Goal: Task Accomplishment & Management: Use online tool/utility

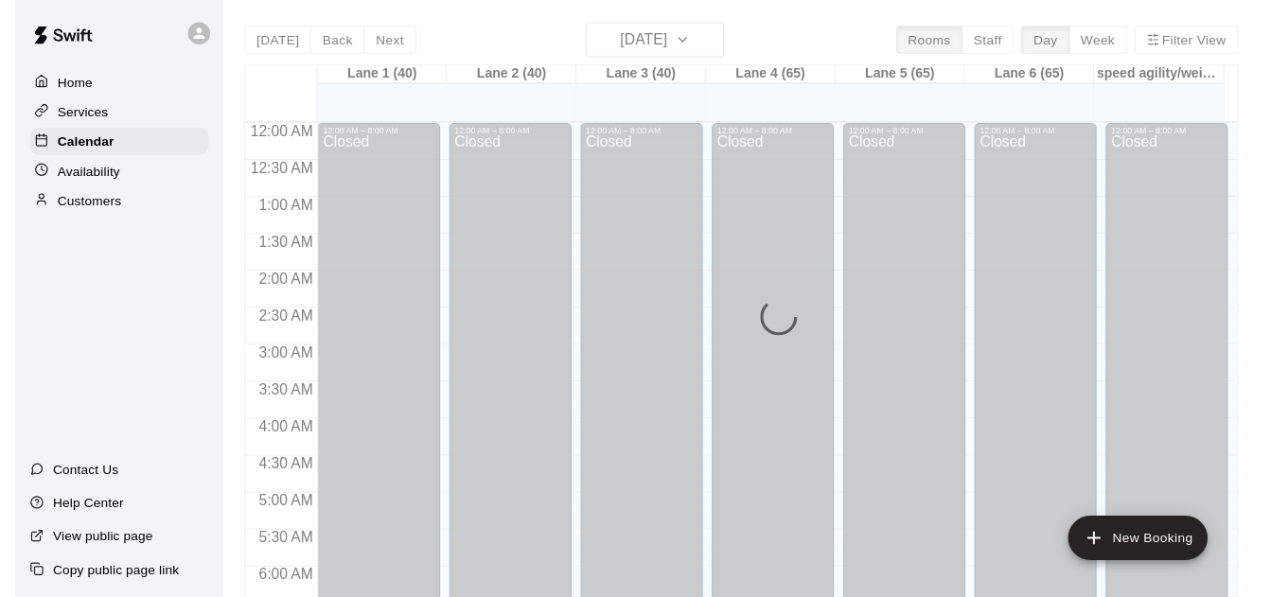
scroll to position [1140, 0]
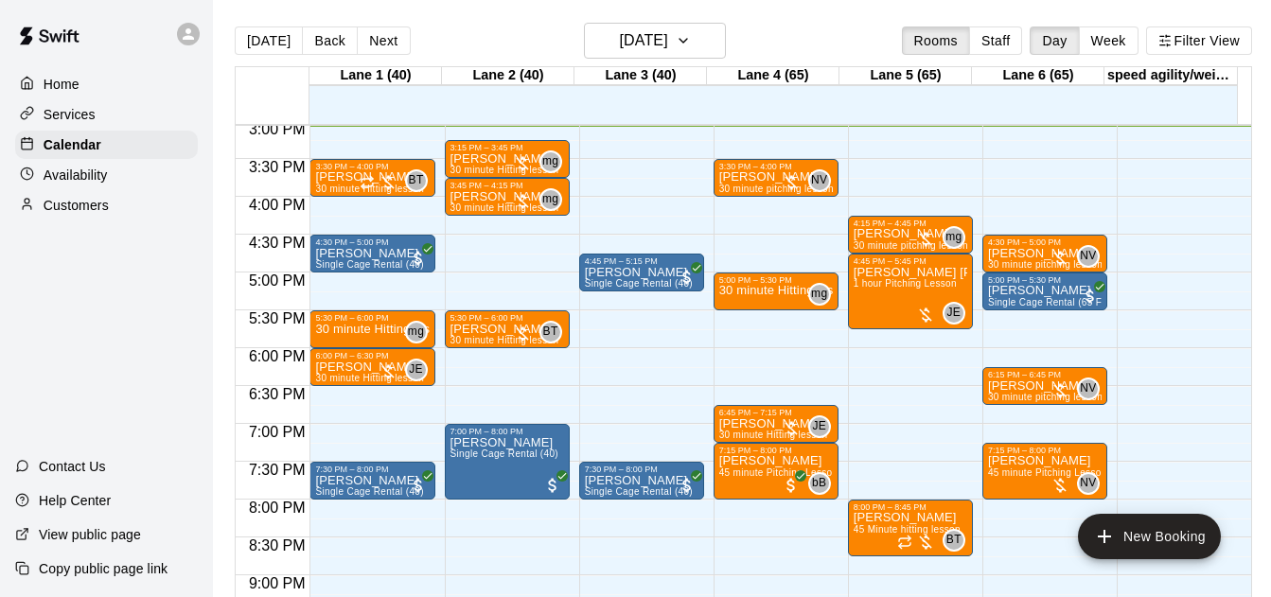
click at [990, 45] on button "Staff" at bounding box center [996, 40] width 54 height 28
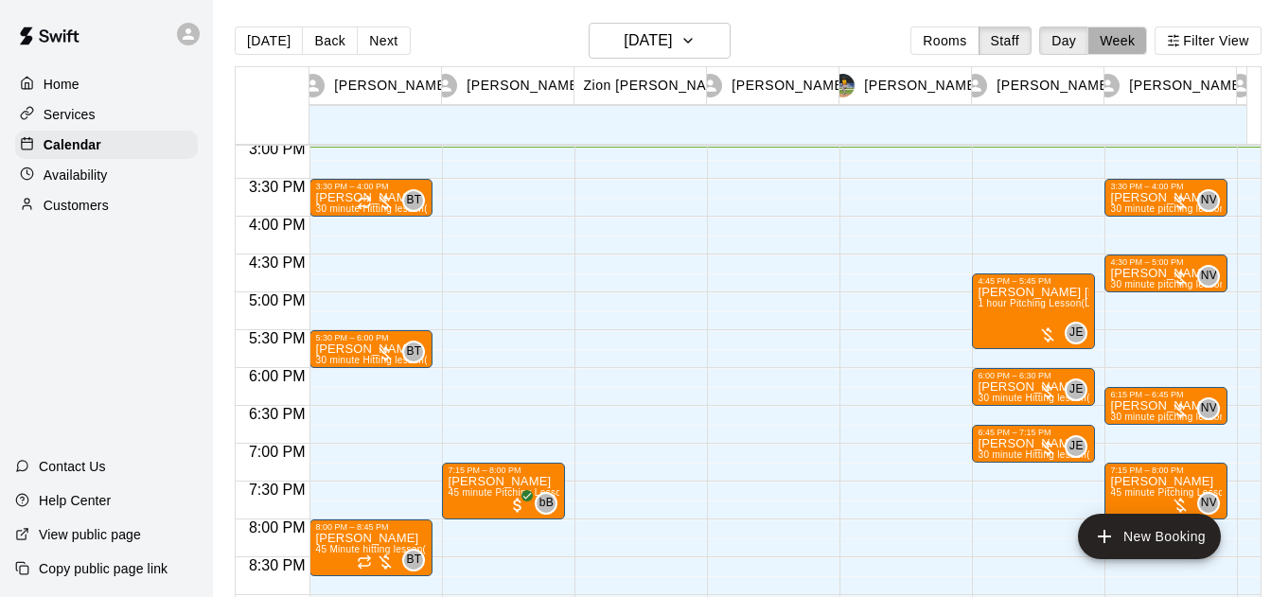
drag, startPoint x: 1132, startPoint y: 45, endPoint x: 1060, endPoint y: 32, distance: 73.1
click at [1130, 49] on button "Week" at bounding box center [1117, 40] width 60 height 28
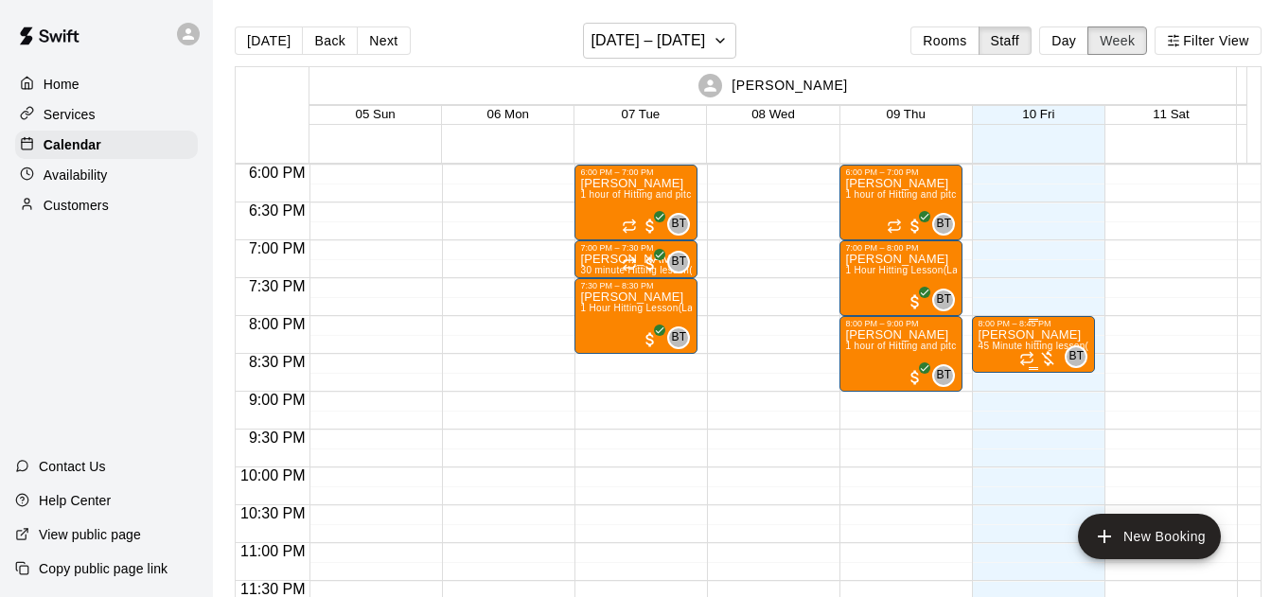
scroll to position [1227, 0]
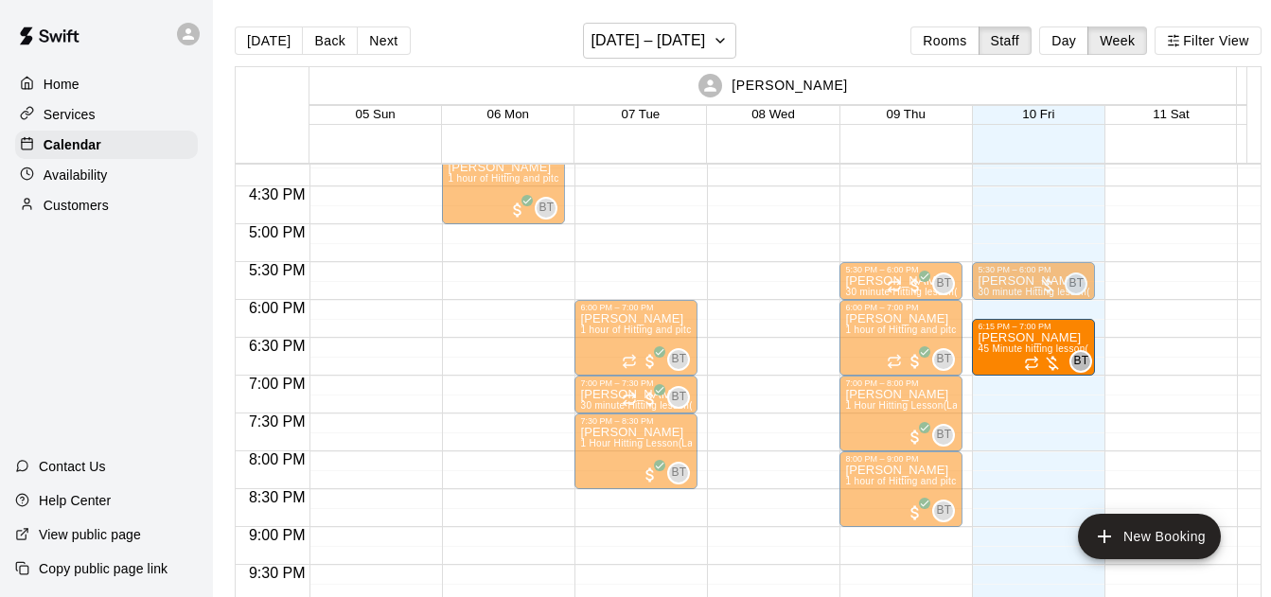
drag, startPoint x: 1010, startPoint y: 471, endPoint x: 1005, endPoint y: 347, distance: 124.1
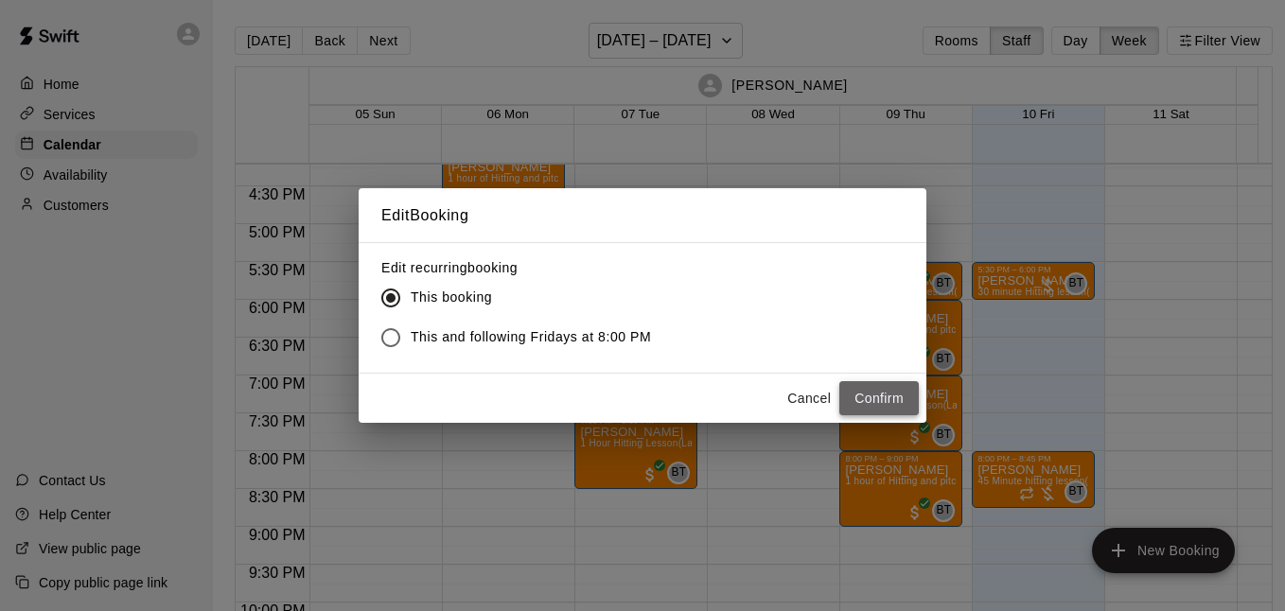
click at [885, 396] on button "Confirm" at bounding box center [878, 398] width 79 height 35
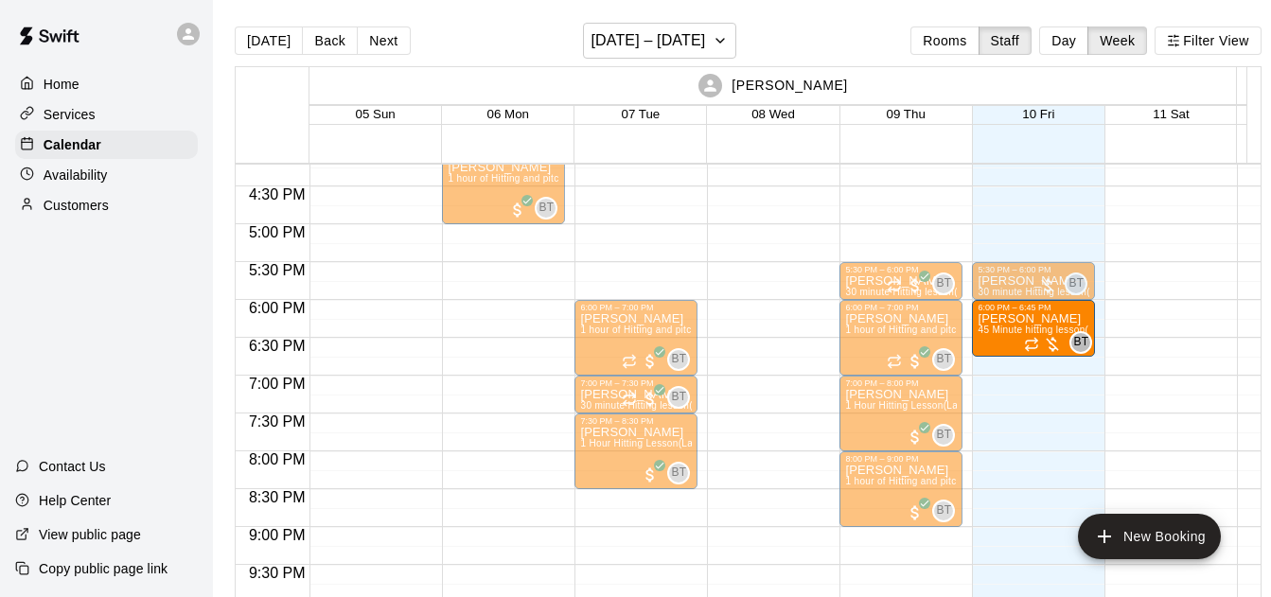
drag, startPoint x: 1013, startPoint y: 344, endPoint x: 1013, endPoint y: 328, distance: 16.1
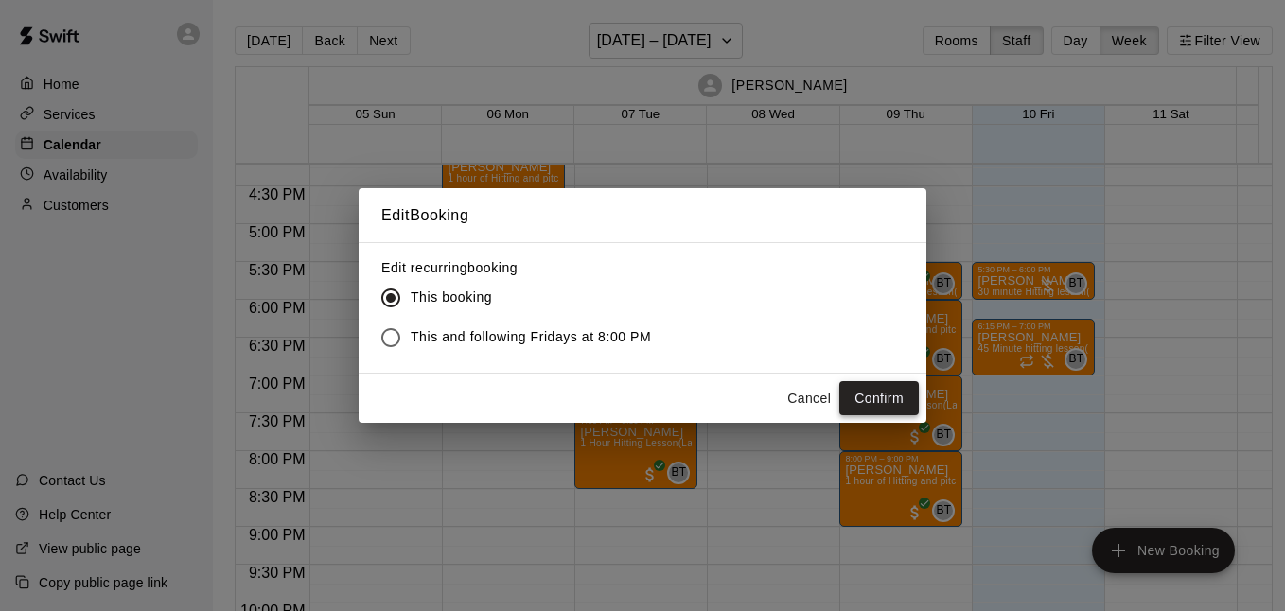
click at [881, 383] on button "Confirm" at bounding box center [878, 398] width 79 height 35
